Goal: Transaction & Acquisition: Book appointment/travel/reservation

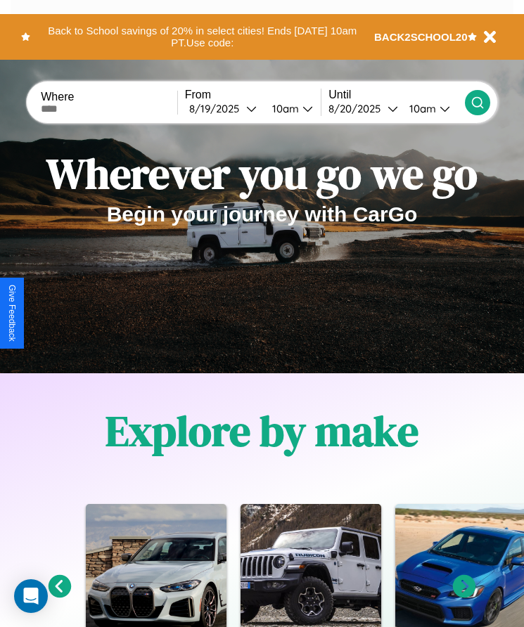
scroll to position [575, 0]
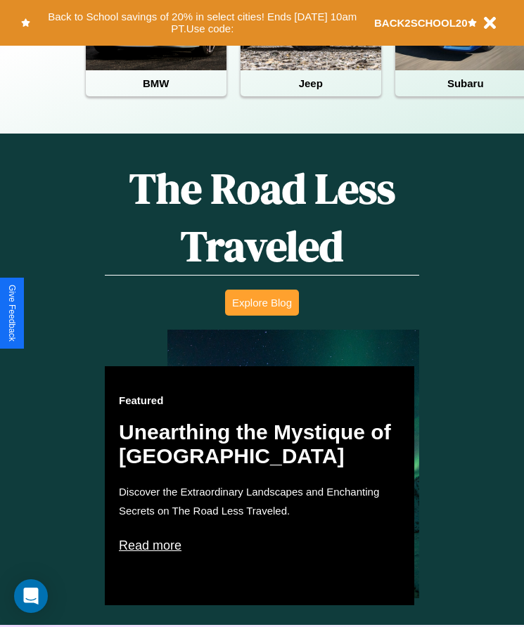
click at [262, 313] on button "Explore Blog" at bounding box center [262, 303] width 74 height 26
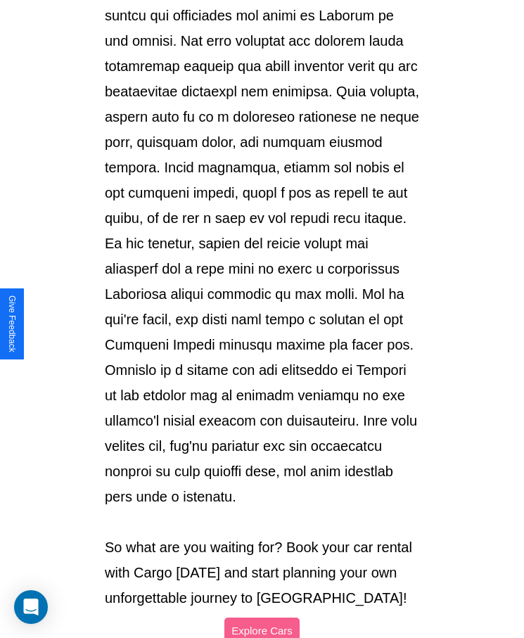
scroll to position [1486, 0]
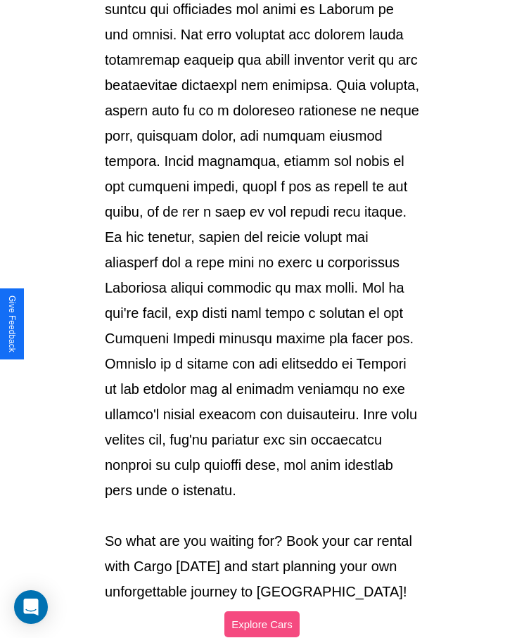
click at [262, 611] on button "Explore Cars" at bounding box center [261, 624] width 75 height 26
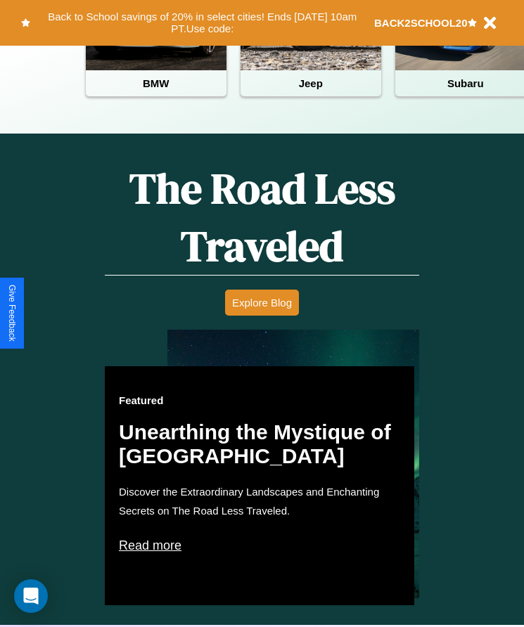
scroll to position [235, 0]
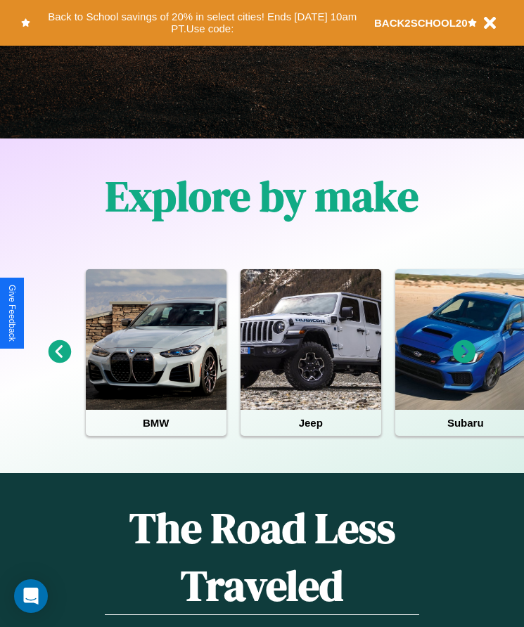
click at [464, 361] on icon at bounding box center [464, 351] width 23 height 23
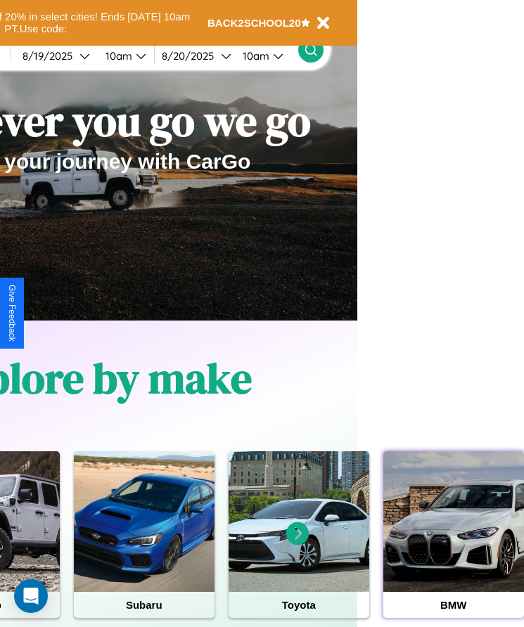
click at [453, 544] on div at bounding box center [453, 521] width 141 height 141
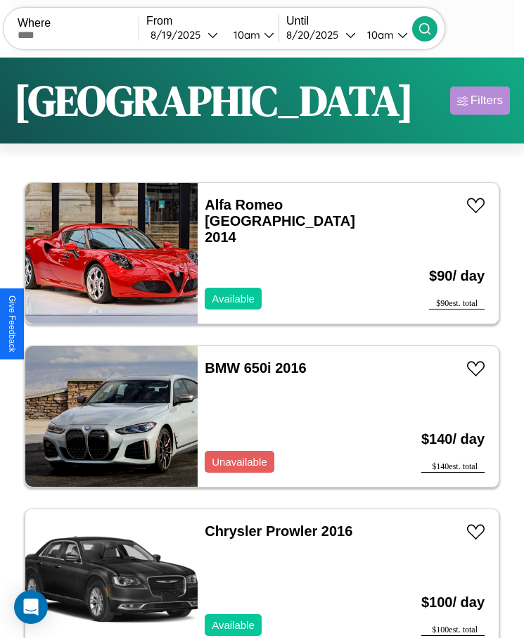
click at [480, 101] on div "Filters" at bounding box center [486, 101] width 32 height 14
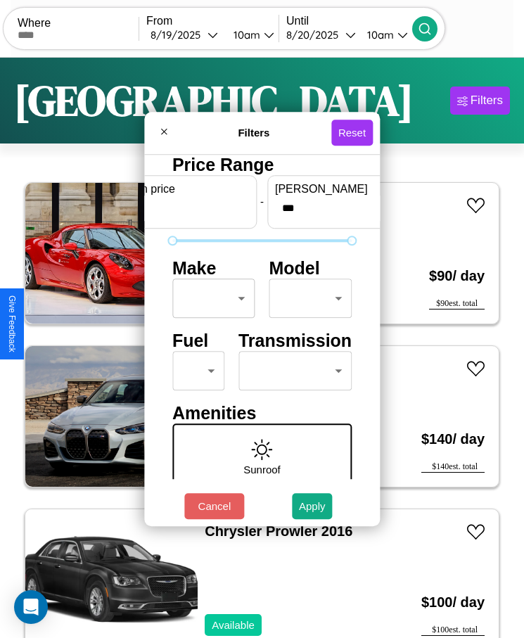
click at [210, 298] on body "CarGo Where From [DATE] 10am Until [DATE] 10am Become a Host Login Sign Up Dall…" at bounding box center [262, 336] width 524 height 673
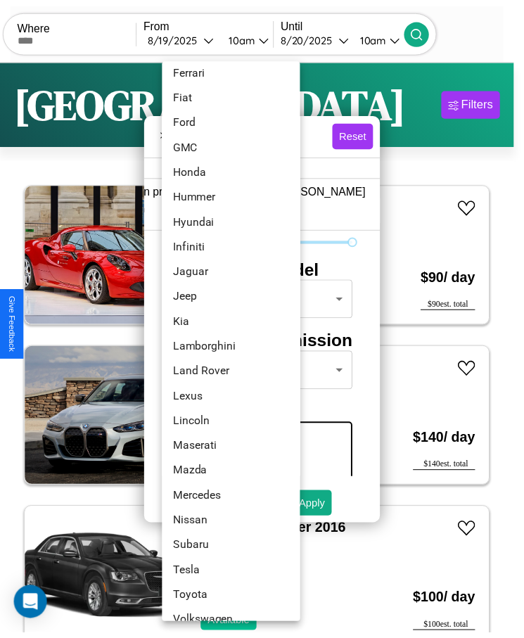
scroll to position [352, 0]
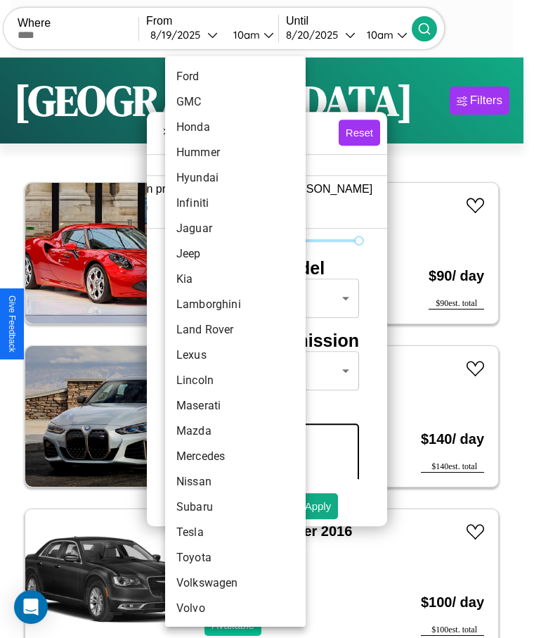
click at [209, 355] on li "Lexus" at bounding box center [235, 354] width 141 height 25
type input "*****"
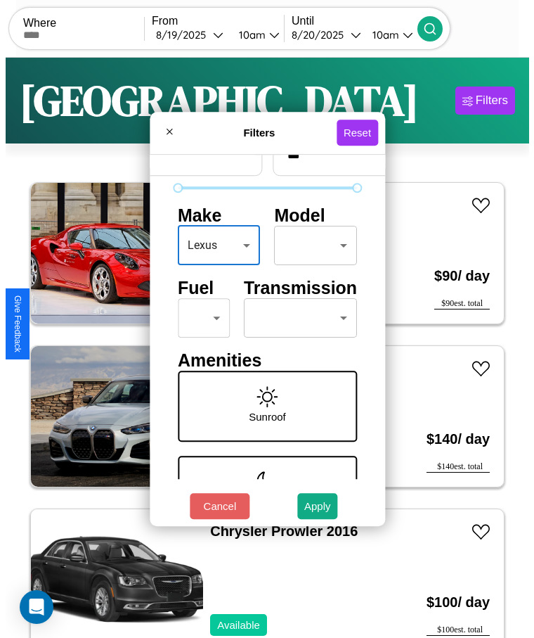
scroll to position [60, 0]
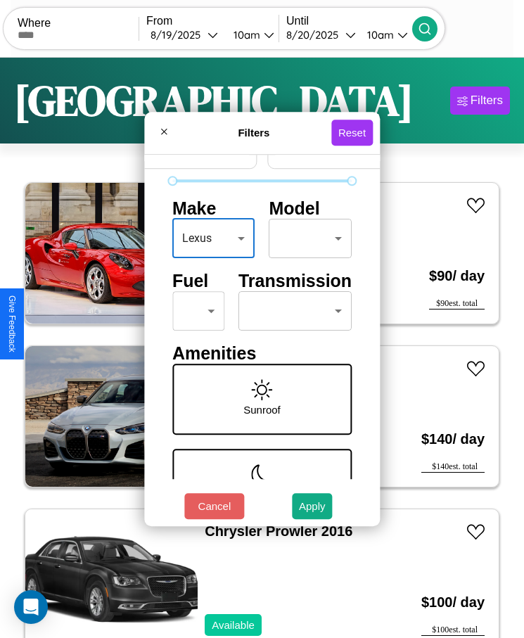
click at [193, 311] on body "CarGo Where From [DATE] 10am Until [DATE] 10am Become a Host Login Sign Up Dall…" at bounding box center [262, 336] width 524 height 673
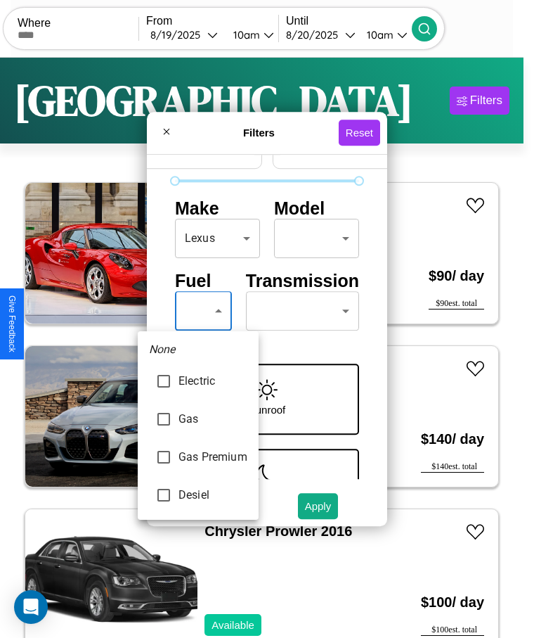
type input "********"
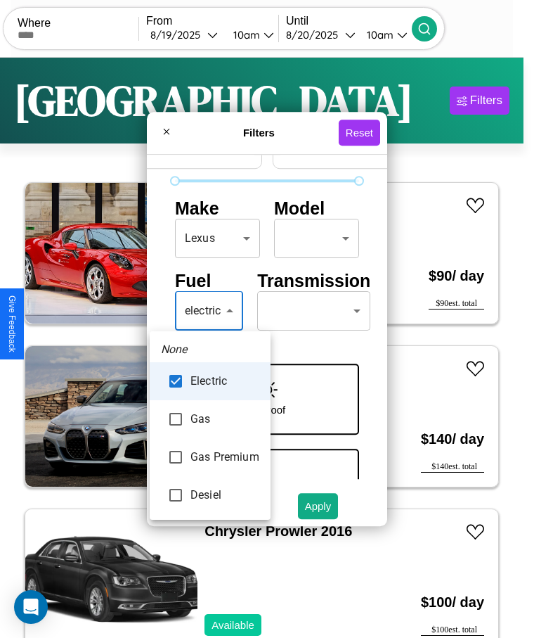
click at [210, 311] on div at bounding box center [267, 319] width 534 height 638
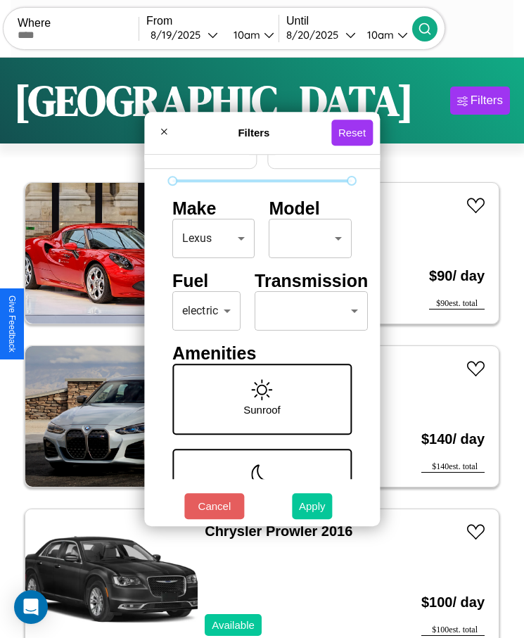
click at [312, 506] on button "Apply" at bounding box center [312, 506] width 41 height 26
